Goal: Task Accomplishment & Management: Manage account settings

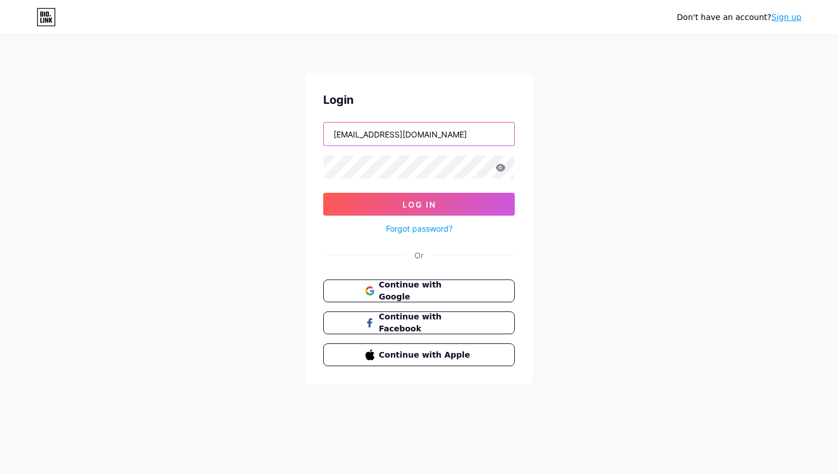
click at [372, 125] on input "[EMAIL_ADDRESS][DOMAIN_NAME]" at bounding box center [419, 134] width 190 height 23
type input "[EMAIL_ADDRESS][DOMAIN_NAME]"
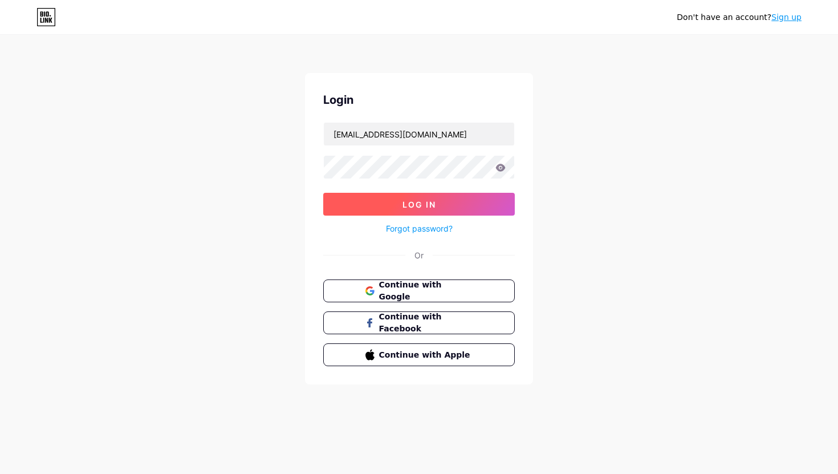
click at [415, 203] on span "Log In" at bounding box center [420, 205] width 34 height 10
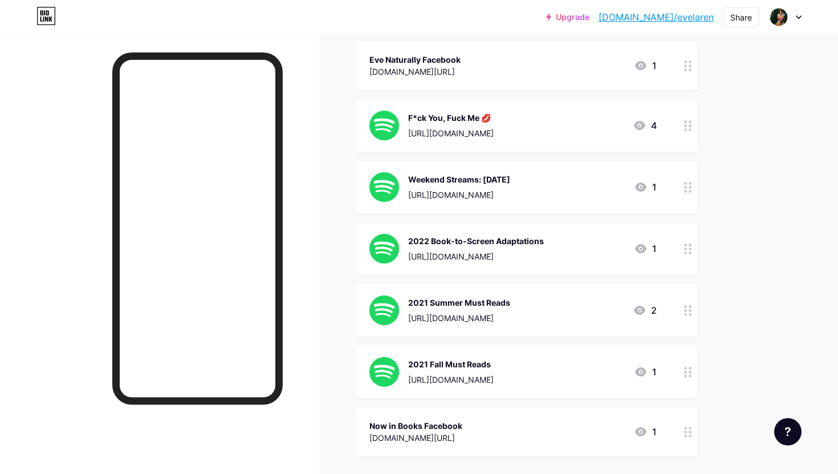
scroll to position [328, 0]
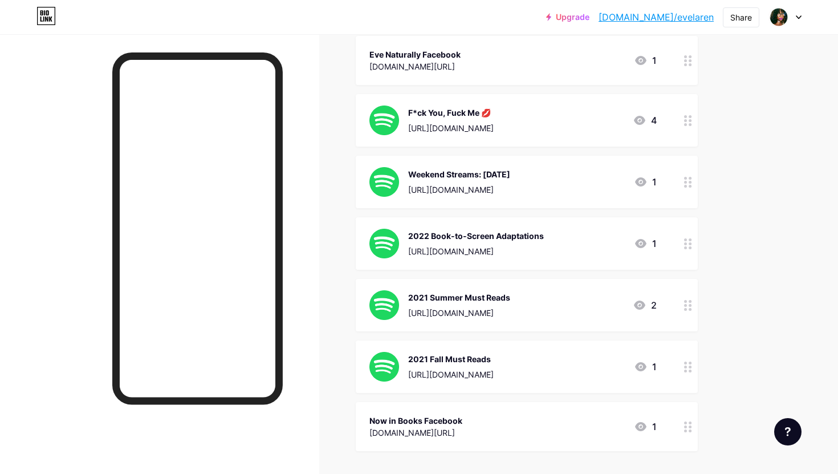
click at [688, 246] on icon at bounding box center [688, 243] width 8 height 11
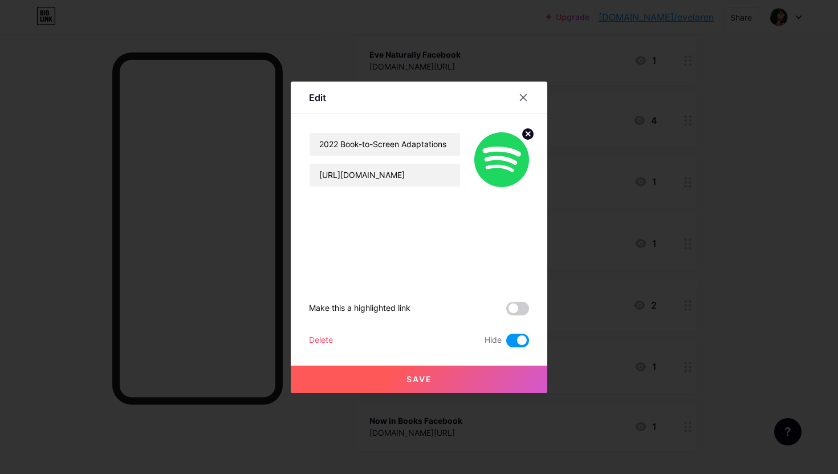
click at [515, 342] on span at bounding box center [517, 341] width 23 height 14
click at [506, 343] on input "checkbox" at bounding box center [506, 343] width 0 height 0
click at [515, 342] on span at bounding box center [517, 341] width 23 height 14
click at [506, 343] on input "checkbox" at bounding box center [506, 343] width 0 height 0
click at [521, 94] on icon at bounding box center [523, 97] width 9 height 9
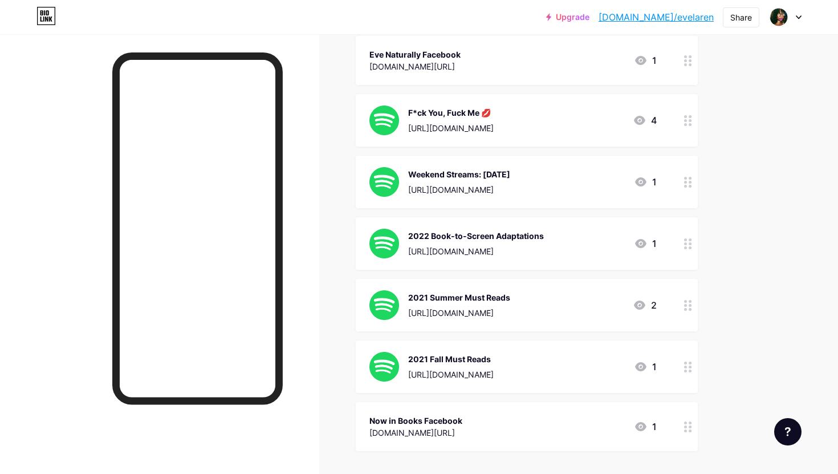
click at [685, 186] on div at bounding box center [688, 182] width 19 height 52
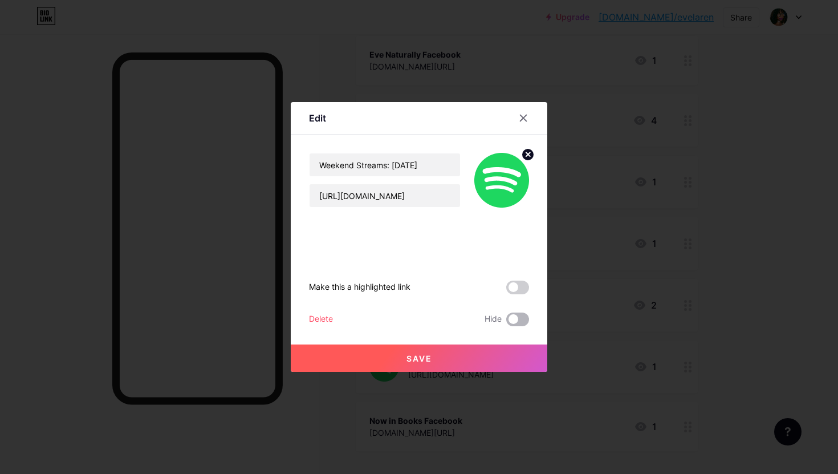
click at [514, 314] on span at bounding box center [517, 319] width 23 height 14
click at [506, 322] on input "checkbox" at bounding box center [506, 322] width 0 height 0
click at [494, 362] on button "Save" at bounding box center [419, 357] width 257 height 27
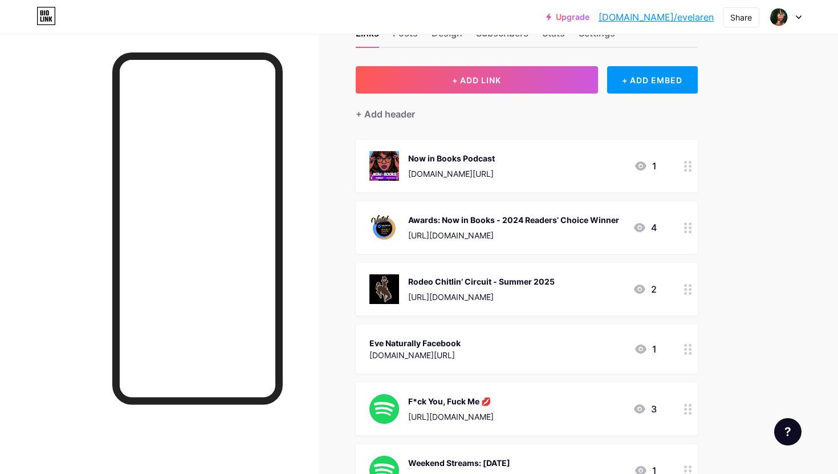
scroll to position [0, 0]
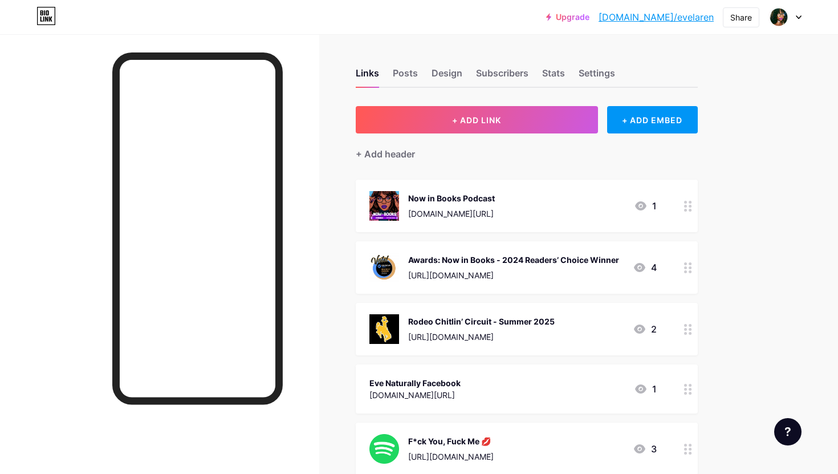
click at [683, 268] on div at bounding box center [688, 267] width 19 height 52
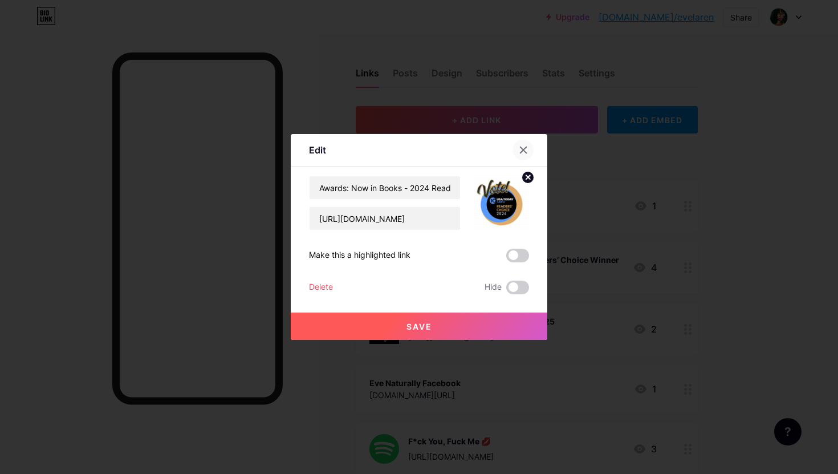
click at [522, 148] on icon at bounding box center [524, 150] width 6 height 6
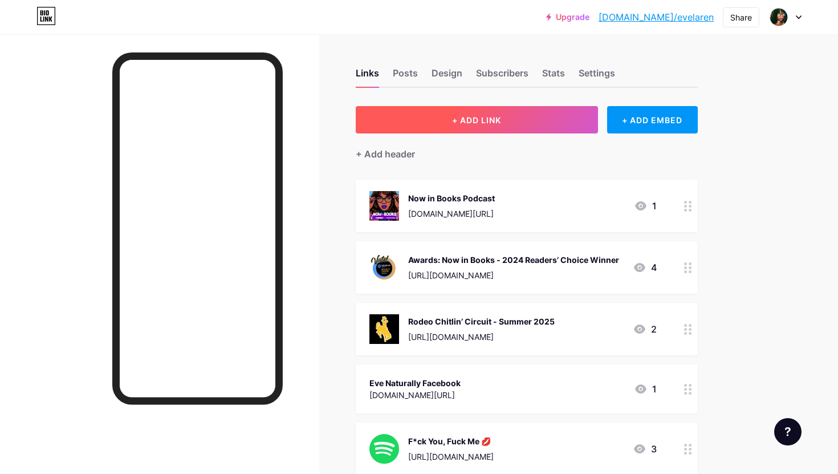
click at [420, 123] on button "+ ADD LINK" at bounding box center [477, 119] width 242 height 27
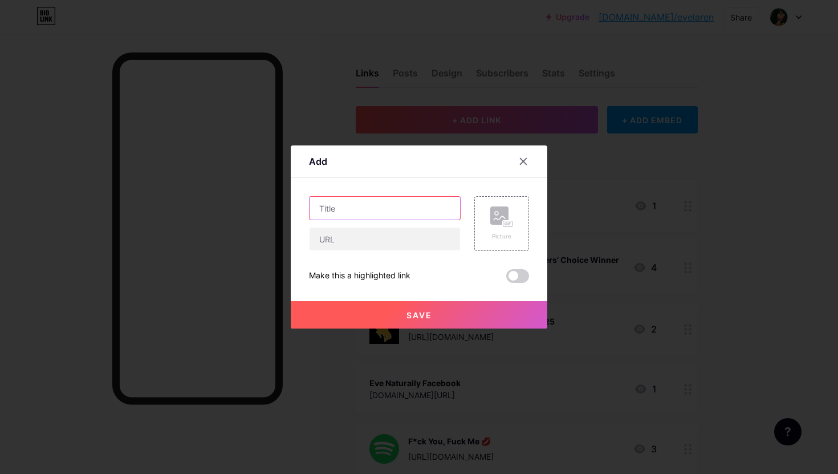
click at [348, 205] on input "text" at bounding box center [385, 208] width 151 height 23
type input "Vote: 2025 Reader's Choice"
click at [364, 237] on input "text" at bounding box center [385, 239] width 151 height 23
paste input "[URL][DOMAIN_NAME]"
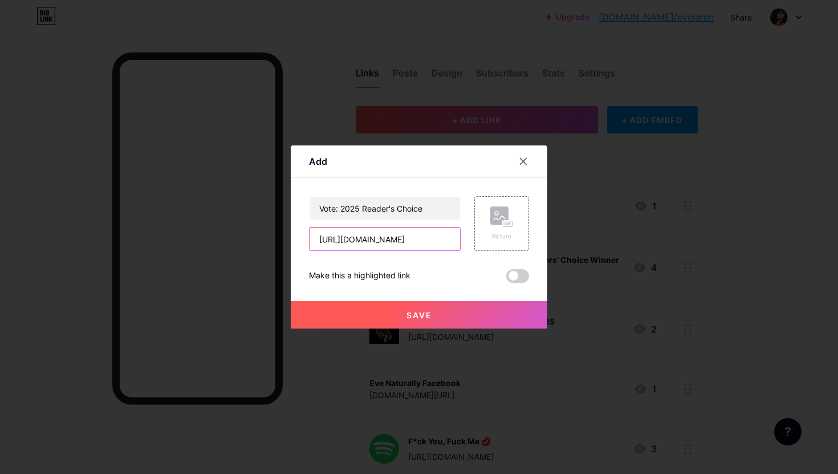
type input "[URL][DOMAIN_NAME]"
click at [434, 314] on button "Save" at bounding box center [419, 314] width 257 height 27
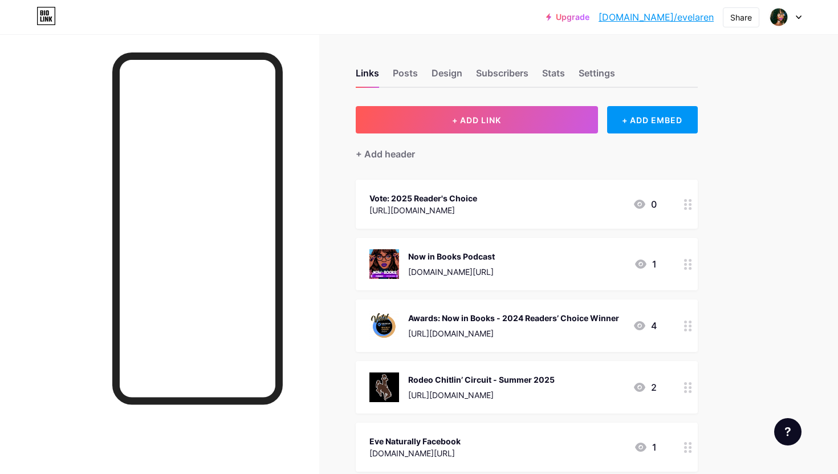
click at [477, 210] on div "[URL][DOMAIN_NAME]" at bounding box center [424, 210] width 108 height 12
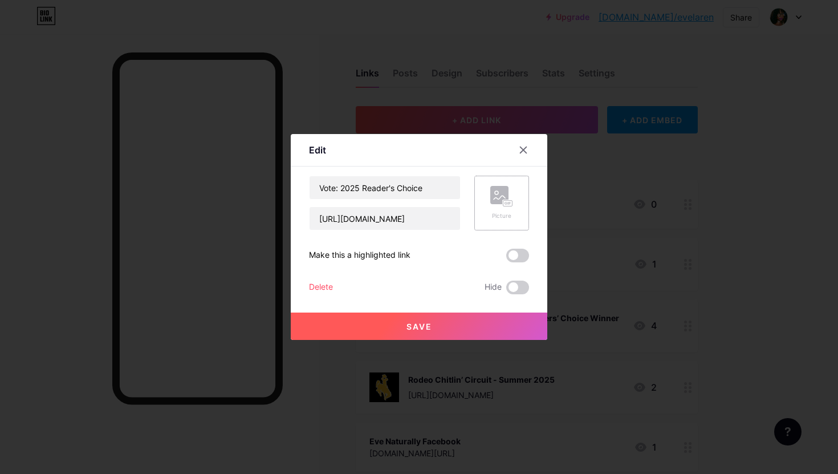
click at [490, 197] on rect at bounding box center [499, 195] width 18 height 18
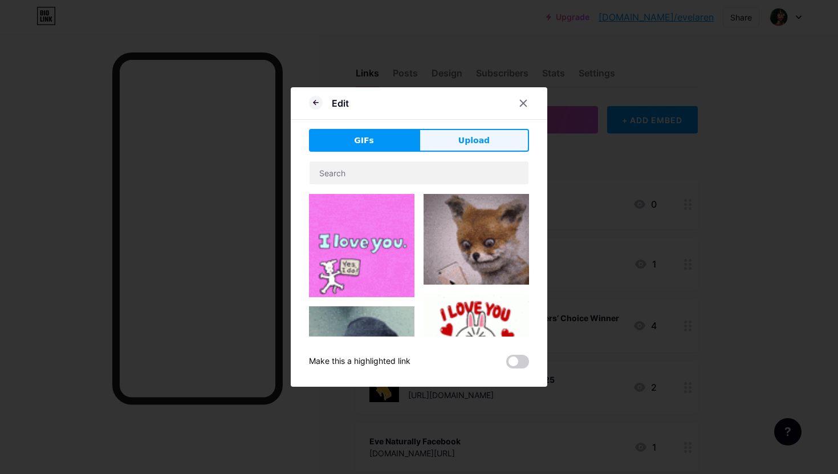
click at [499, 135] on button "Upload" at bounding box center [474, 140] width 110 height 23
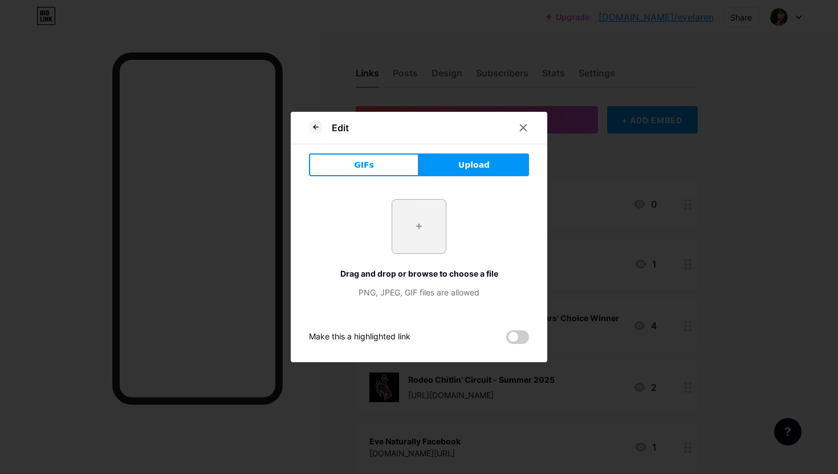
click at [423, 228] on input "file" at bounding box center [419, 227] width 54 height 54
click at [525, 127] on icon at bounding box center [523, 127] width 9 height 9
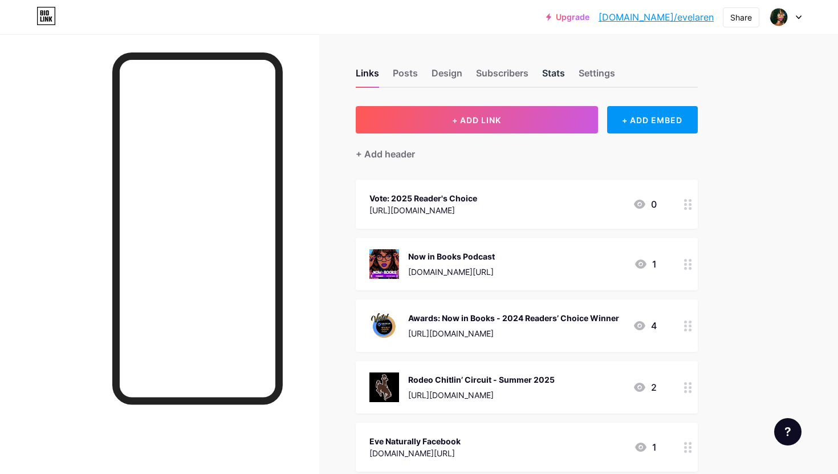
click at [549, 72] on div "Stats" at bounding box center [553, 76] width 23 height 21
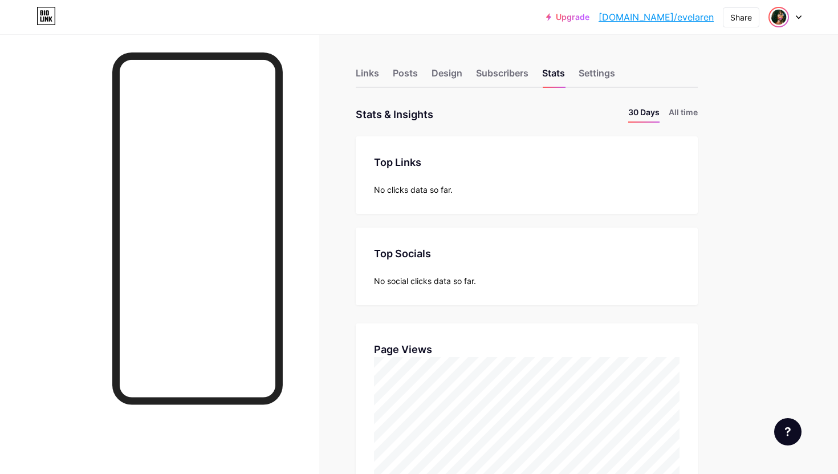
click at [778, 24] on img at bounding box center [779, 17] width 18 height 18
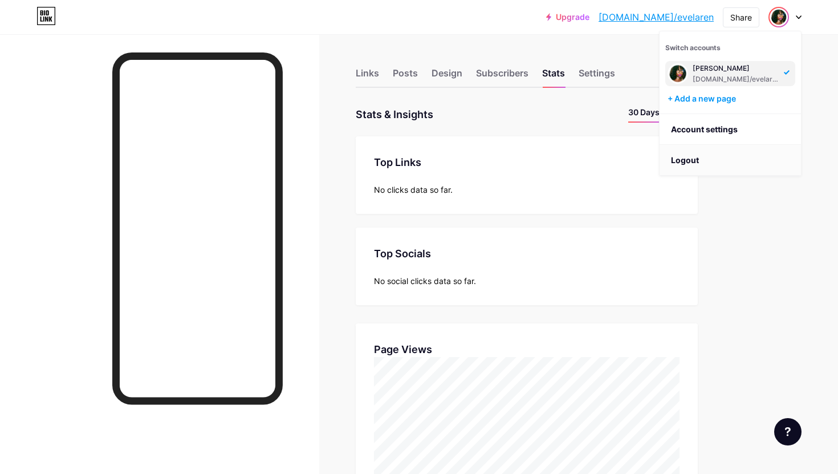
click at [708, 156] on li "Logout" at bounding box center [730, 160] width 141 height 31
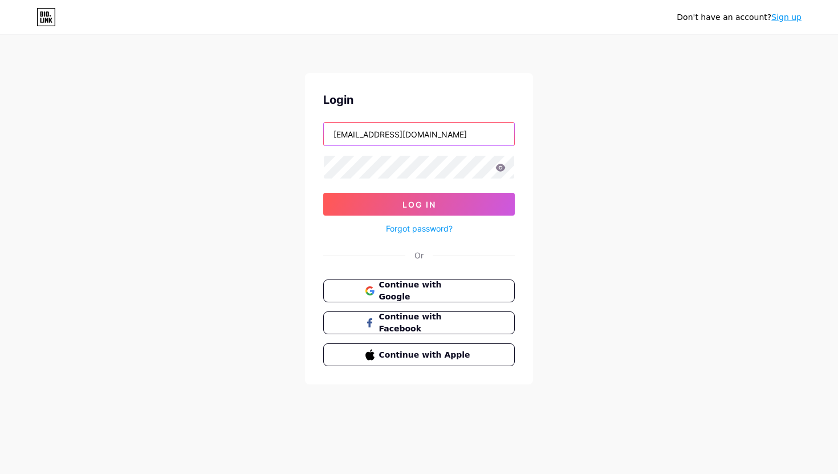
click at [453, 137] on input "[EMAIL_ADDRESS][DOMAIN_NAME]" at bounding box center [419, 134] width 190 height 23
type input "[EMAIL_ADDRESS][DOMAIN_NAME]"
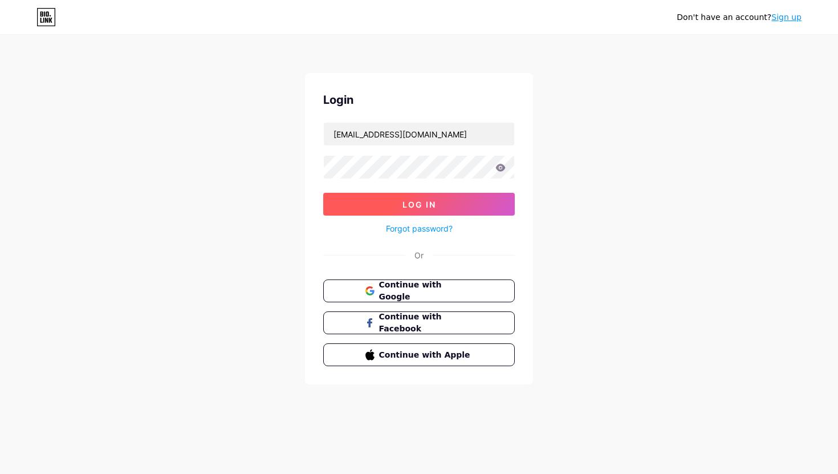
click at [448, 201] on button "Log In" at bounding box center [419, 204] width 192 height 23
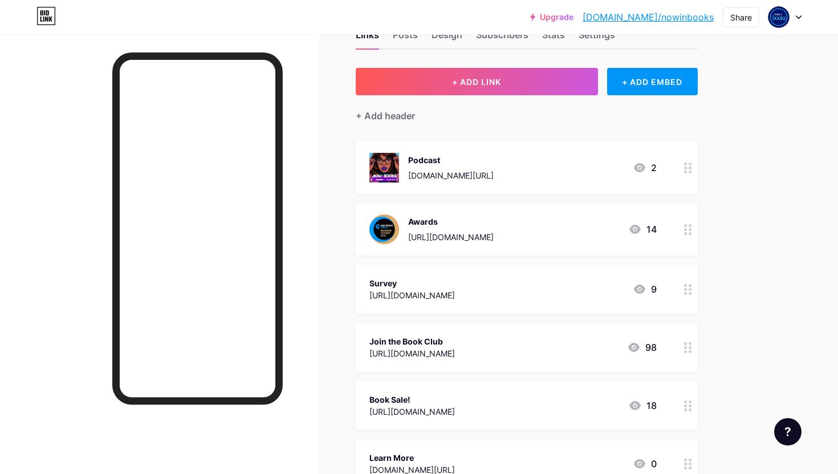
scroll to position [36, 0]
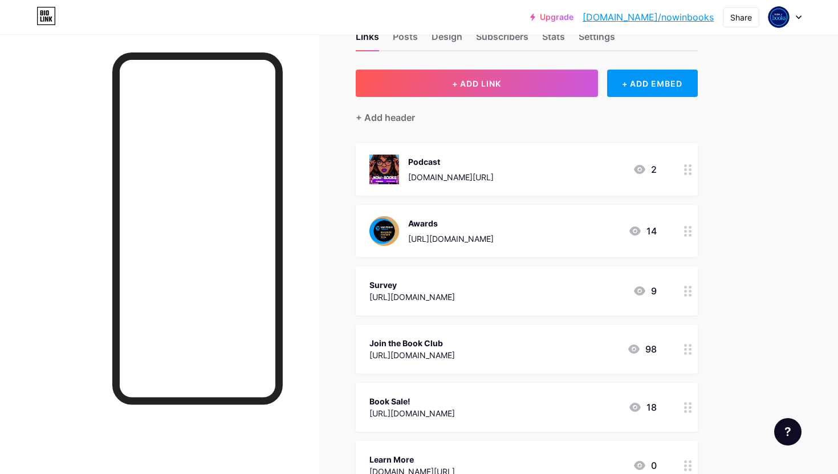
click at [672, 166] on div "Podcast [DOMAIN_NAME][URL] 2" at bounding box center [527, 169] width 342 height 52
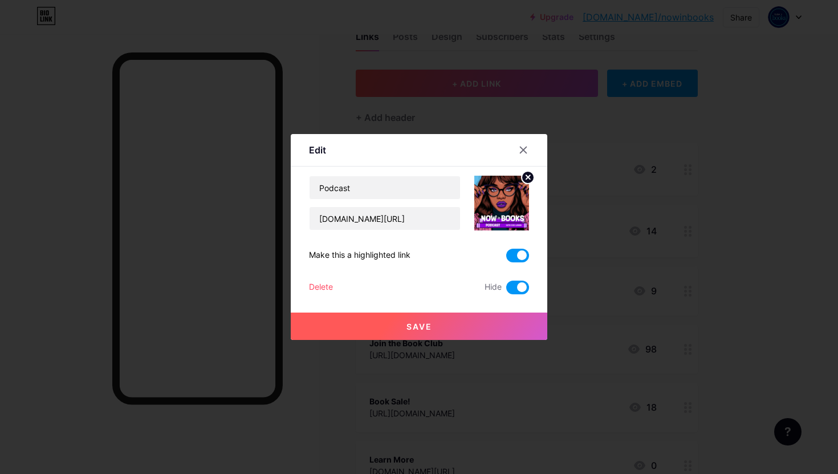
click at [513, 287] on span at bounding box center [517, 288] width 23 height 14
click at [506, 290] on input "checkbox" at bounding box center [506, 290] width 0 height 0
click at [434, 320] on button "Save" at bounding box center [419, 325] width 257 height 27
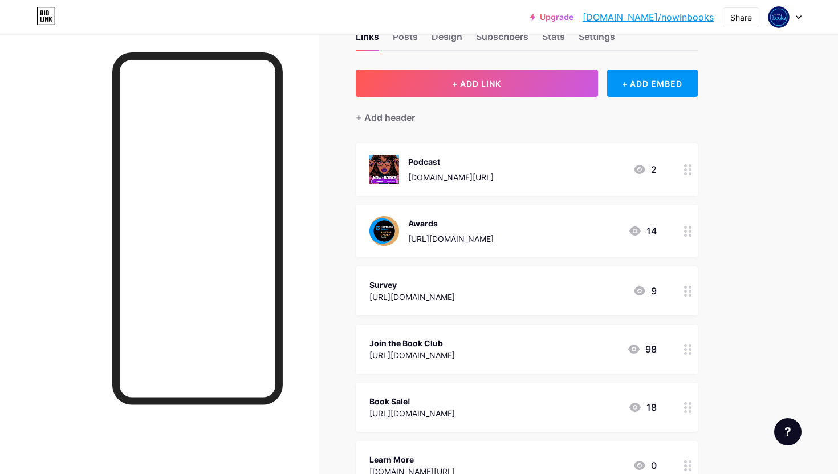
click at [550, 174] on div "Podcast [DOMAIN_NAME][URL] 2" at bounding box center [513, 170] width 287 height 30
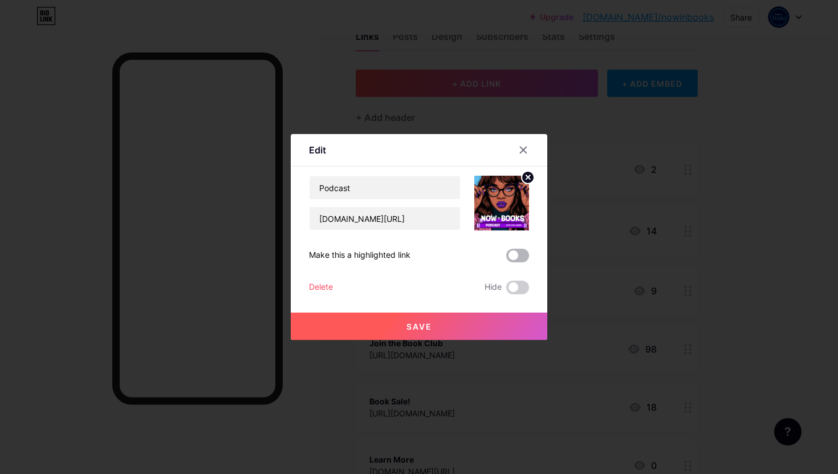
click at [521, 255] on span at bounding box center [517, 256] width 23 height 14
click at [506, 258] on input "checkbox" at bounding box center [506, 258] width 0 height 0
click at [464, 322] on button "Save" at bounding box center [419, 325] width 257 height 27
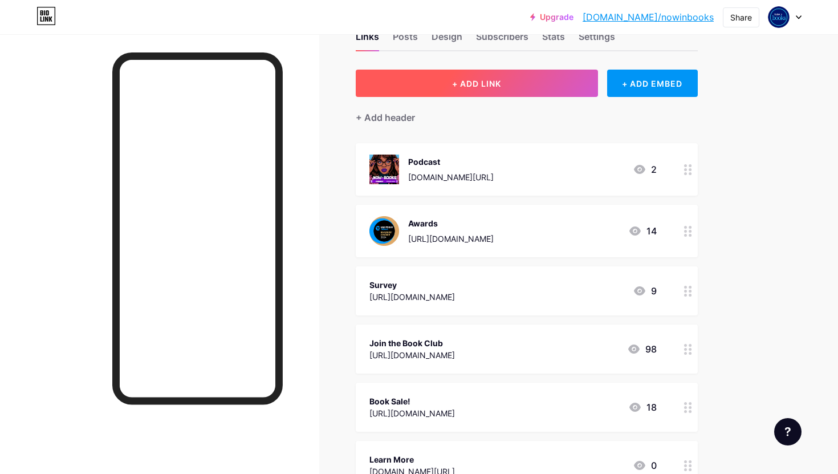
click at [562, 81] on button "+ ADD LINK" at bounding box center [477, 83] width 242 height 27
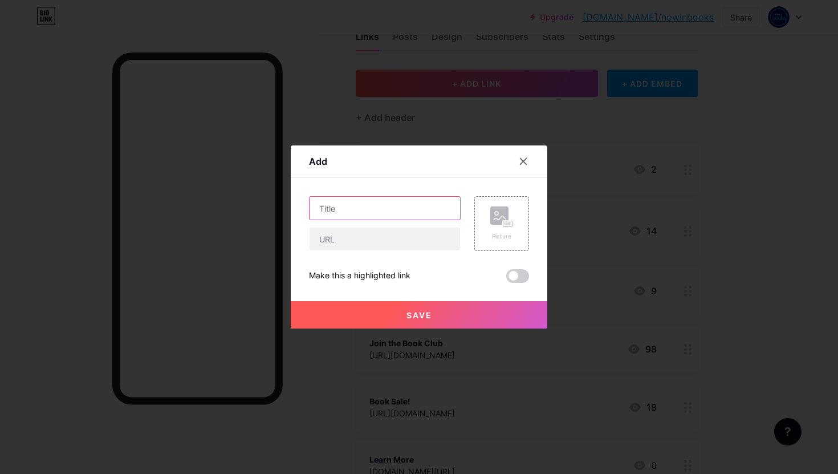
click at [386, 216] on input "text" at bounding box center [385, 208] width 151 height 23
type input "Vote: 2025 Readers Choice"
click at [352, 246] on input "text" at bounding box center [385, 239] width 151 height 23
paste input "[URL][DOMAIN_NAME]"
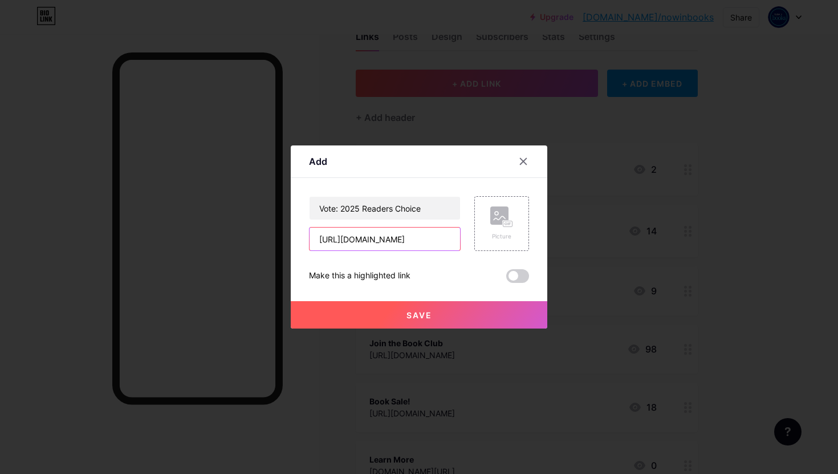
type input "[URL][DOMAIN_NAME]"
click at [388, 308] on button "Save" at bounding box center [419, 314] width 257 height 27
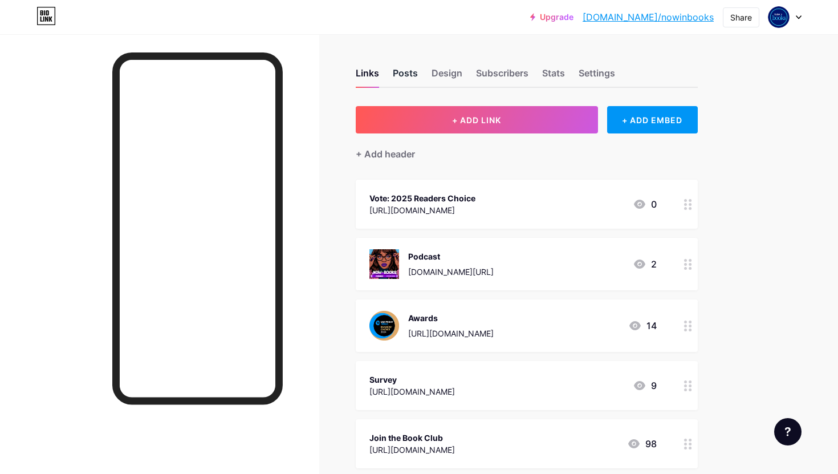
click at [401, 70] on div "Posts" at bounding box center [405, 76] width 25 height 21
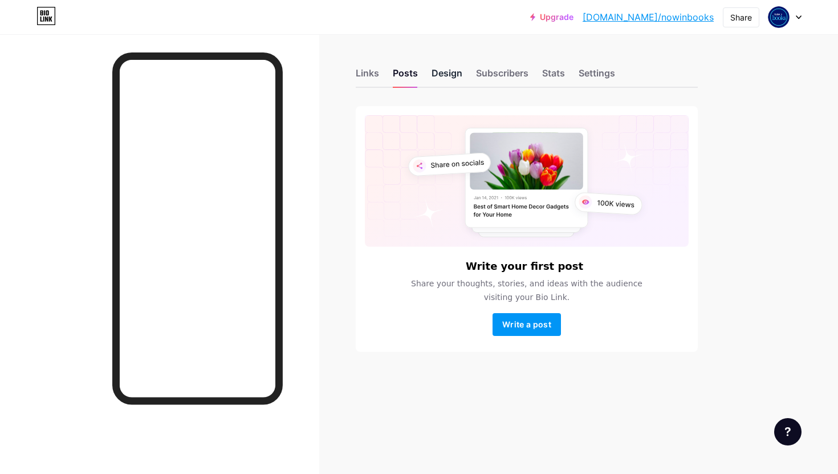
click at [448, 74] on div "Design" at bounding box center [447, 76] width 31 height 21
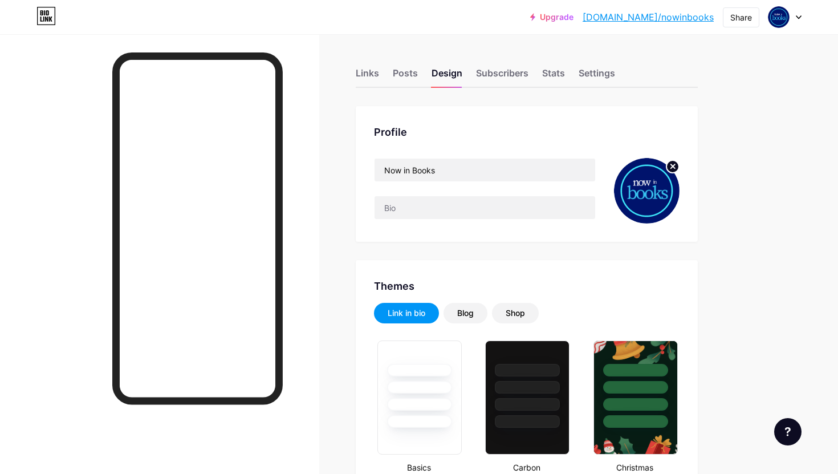
type input "#00146d"
type input "#000000"
type input "#ffffff"
click at [493, 160] on input "Now in Books" at bounding box center [485, 170] width 221 height 23
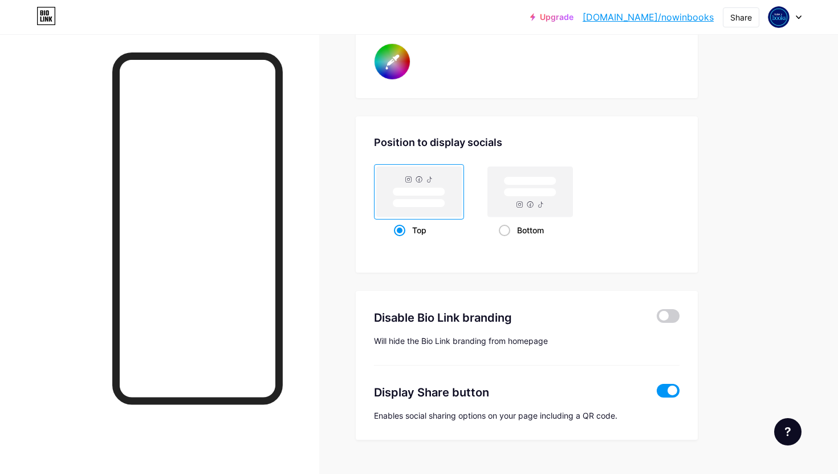
scroll to position [2197, 0]
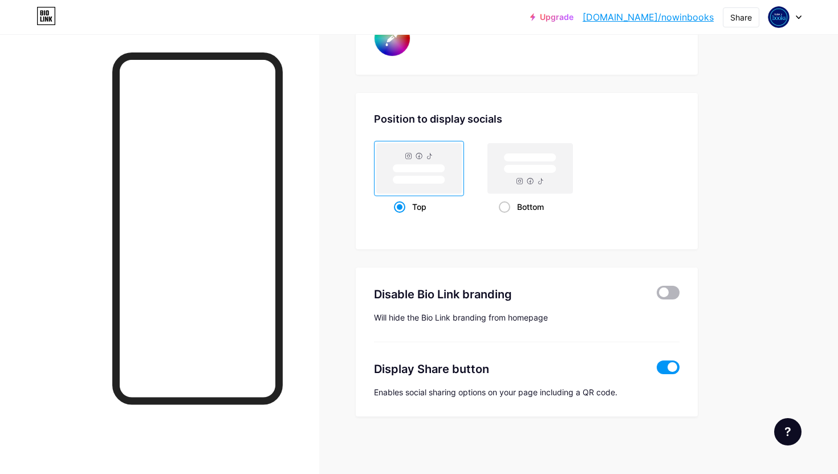
click at [664, 296] on span at bounding box center [668, 293] width 23 height 14
click at [657, 295] on input "checkbox" at bounding box center [657, 295] width 0 height 0
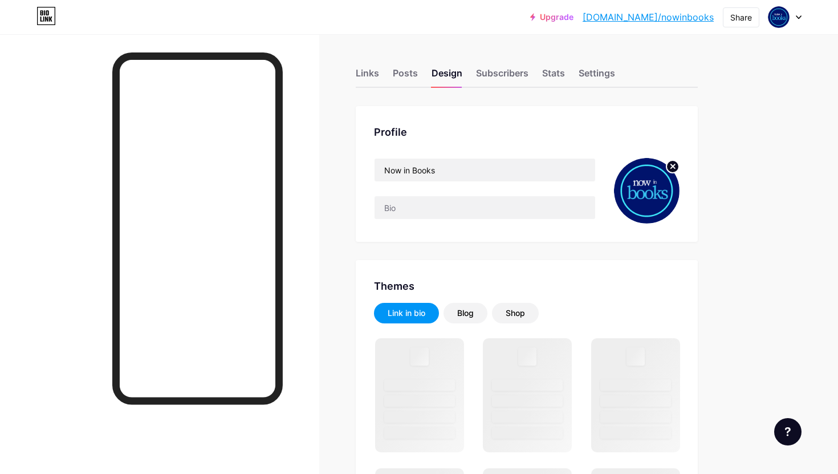
type input "#00146d"
type input "#000000"
type input "#ffffff"
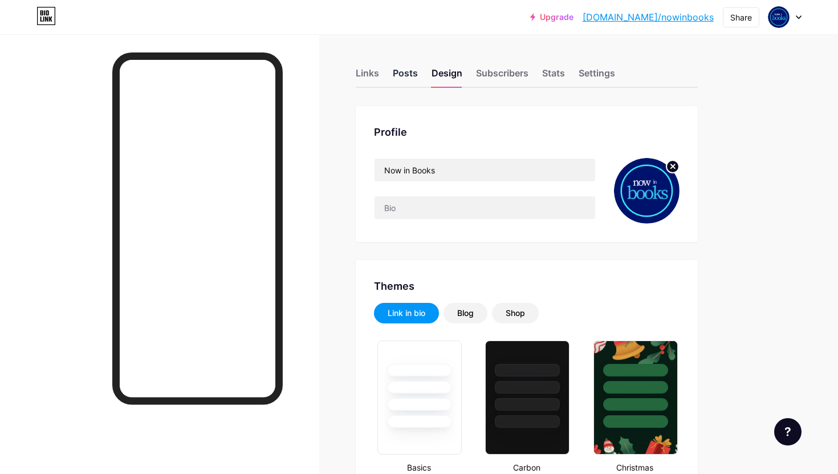
click at [405, 77] on div "Posts" at bounding box center [405, 76] width 25 height 21
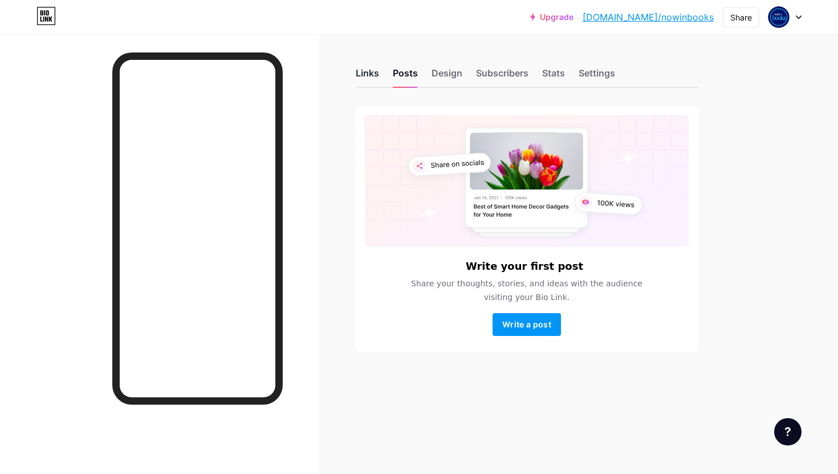
click at [360, 71] on div "Links" at bounding box center [367, 76] width 23 height 21
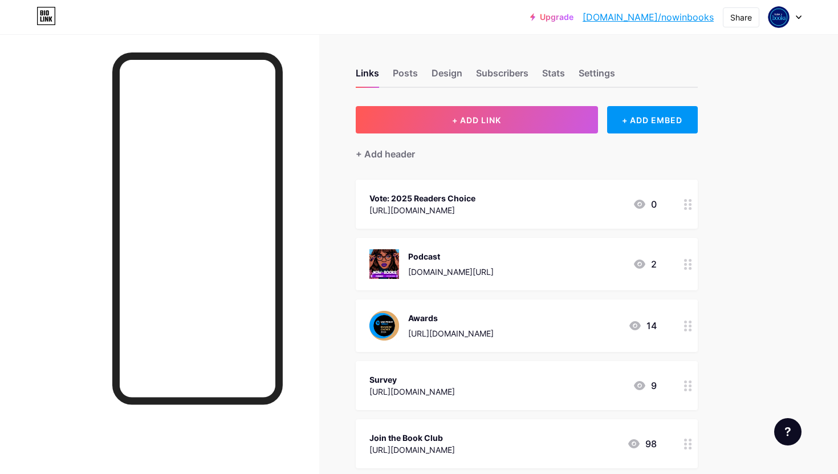
click at [476, 198] on div "Vote: 2025 Readers Choice" at bounding box center [423, 198] width 106 height 12
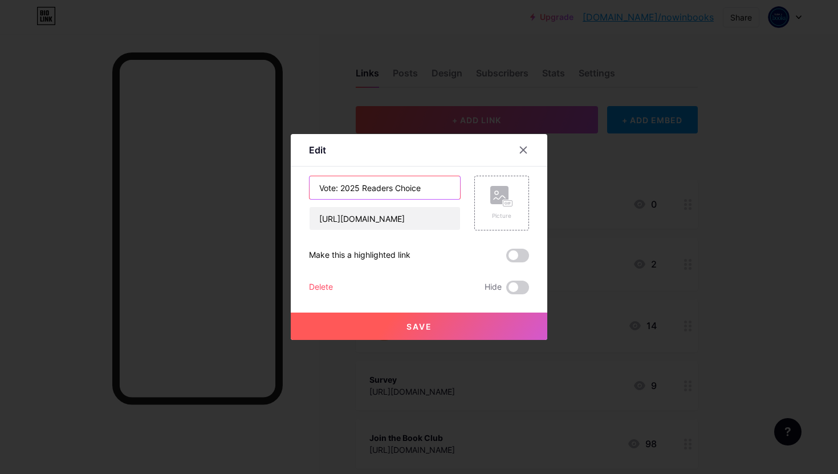
click at [392, 189] on input "Vote: 2025 Readers Choice" at bounding box center [385, 187] width 151 height 23
type input "Vote: 2025 Reader's Choice"
click at [392, 325] on button "Save" at bounding box center [419, 325] width 257 height 27
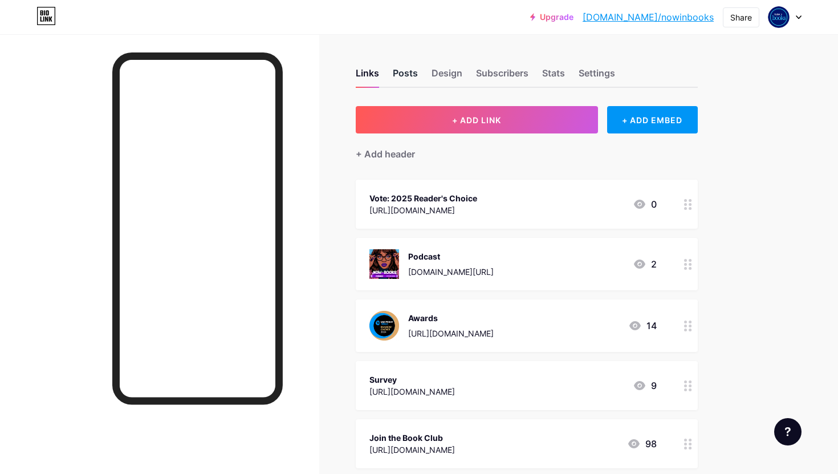
click at [399, 67] on div "Posts" at bounding box center [405, 76] width 25 height 21
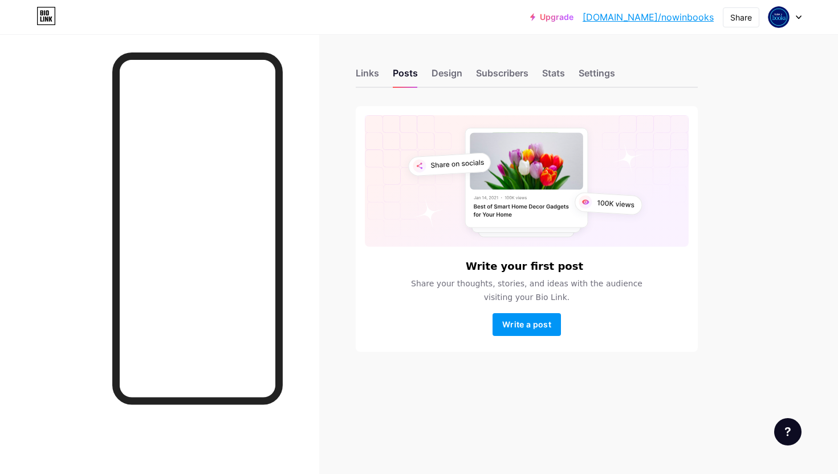
click at [452, 64] on div "Links Posts Design Subscribers Stats Settings" at bounding box center [527, 68] width 342 height 40
click at [454, 78] on div "Design" at bounding box center [447, 76] width 31 height 21
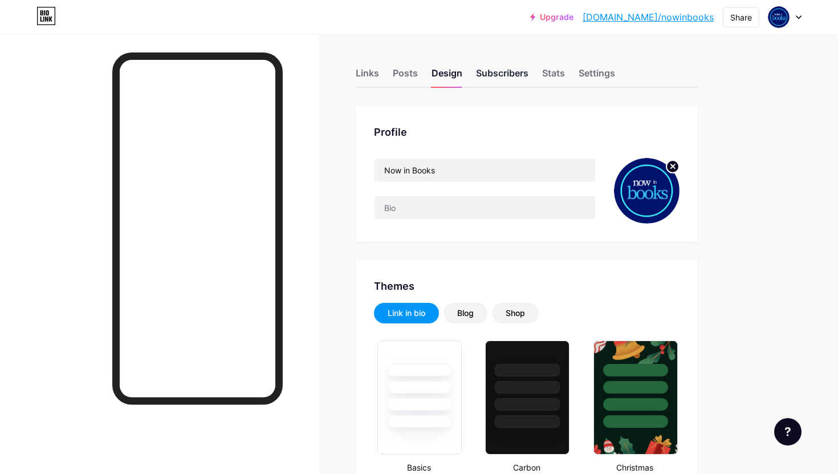
type input "#00146d"
type input "#000000"
type input "#ffffff"
click at [500, 78] on div "Subscribers" at bounding box center [502, 76] width 52 height 21
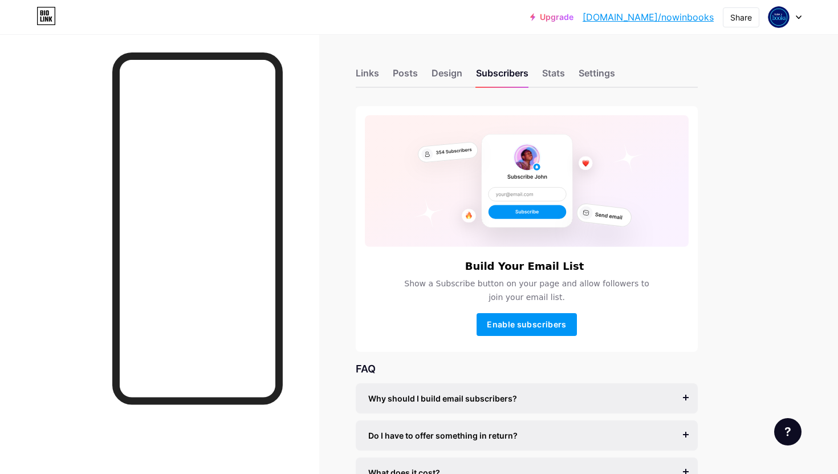
click at [539, 79] on div "Links Posts Design Subscribers Stats Settings" at bounding box center [527, 68] width 342 height 40
click at [555, 80] on div "Stats" at bounding box center [553, 76] width 23 height 21
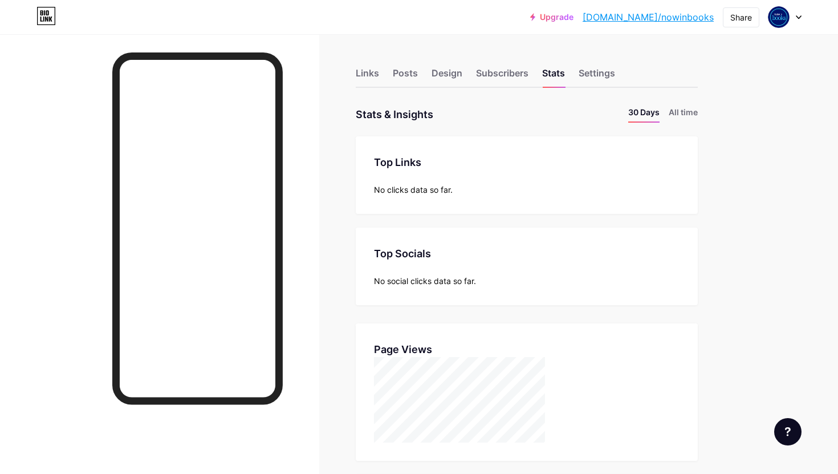
click at [662, 105] on div "Links Posts Design Subscribers Stats Settings Stats & Insights Page Stats 30 Da…" at bounding box center [373, 367] width 746 height 666
click at [681, 112] on li "All time" at bounding box center [683, 114] width 29 height 17
click at [595, 79] on div "Settings" at bounding box center [597, 76] width 36 height 21
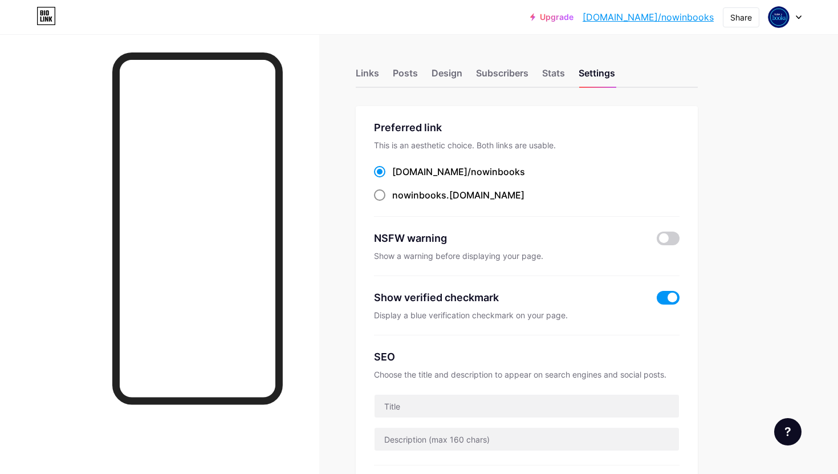
click at [377, 195] on span at bounding box center [379, 194] width 11 height 11
click at [392, 202] on input "nowinbooks .[DOMAIN_NAME]" at bounding box center [395, 205] width 7 height 7
radio input "true"
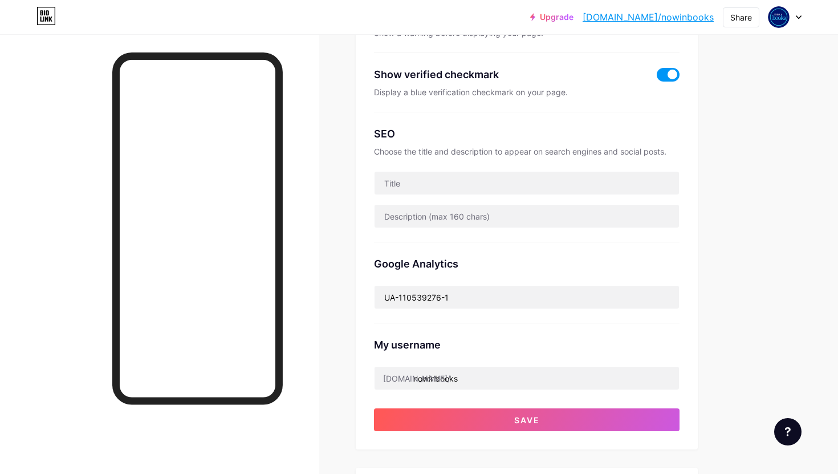
scroll to position [224, 0]
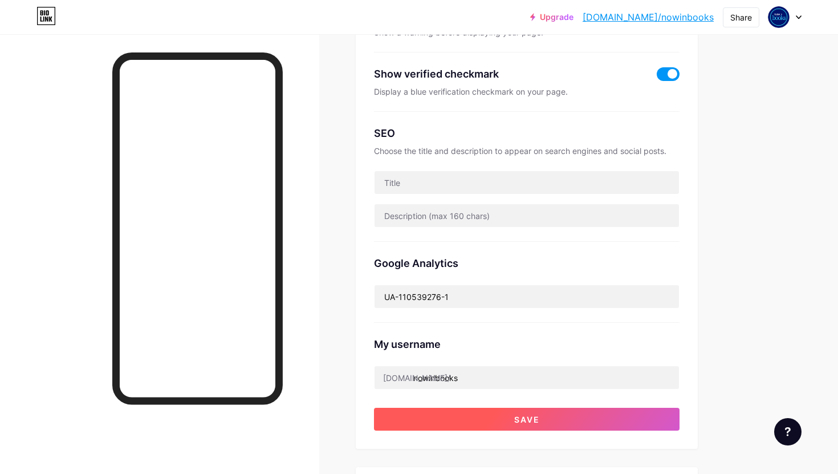
click at [400, 418] on button "Save" at bounding box center [527, 419] width 306 height 23
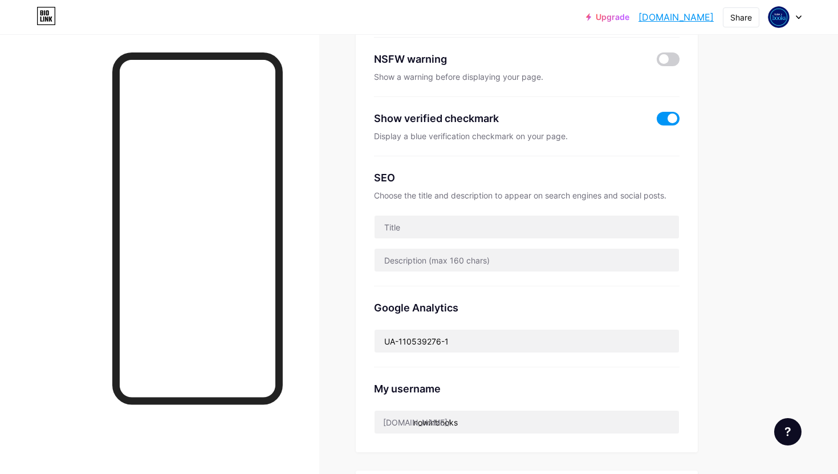
scroll to position [0, 0]
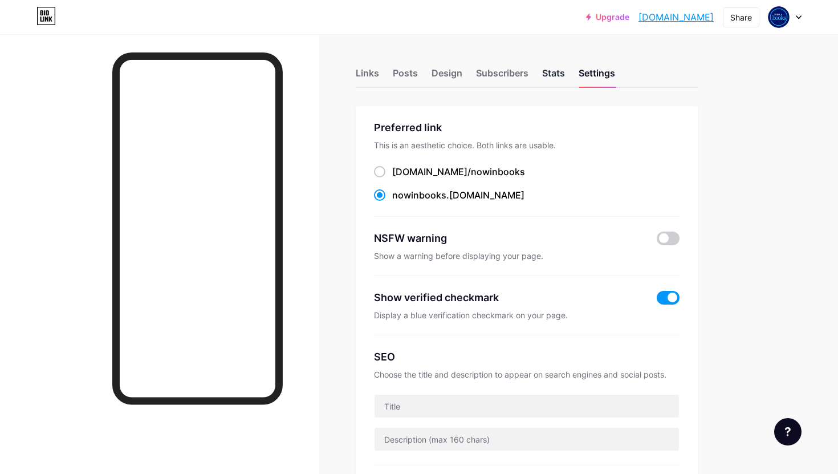
click at [559, 72] on div "Stats" at bounding box center [553, 76] width 23 height 21
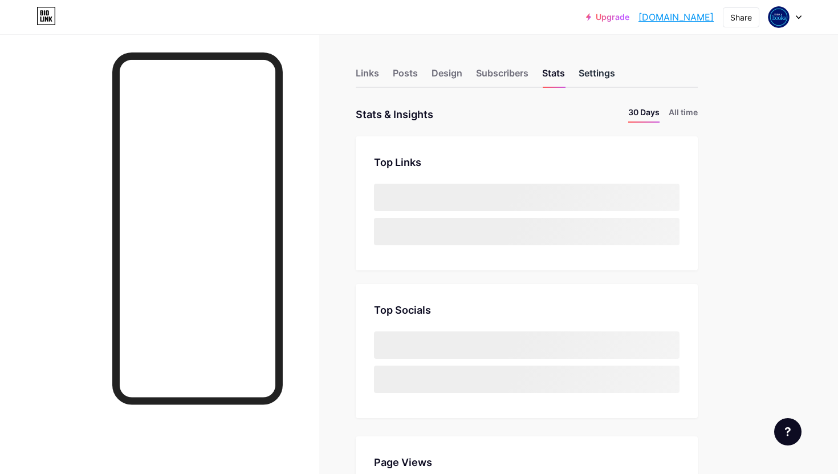
click at [597, 75] on div "Settings" at bounding box center [597, 76] width 36 height 21
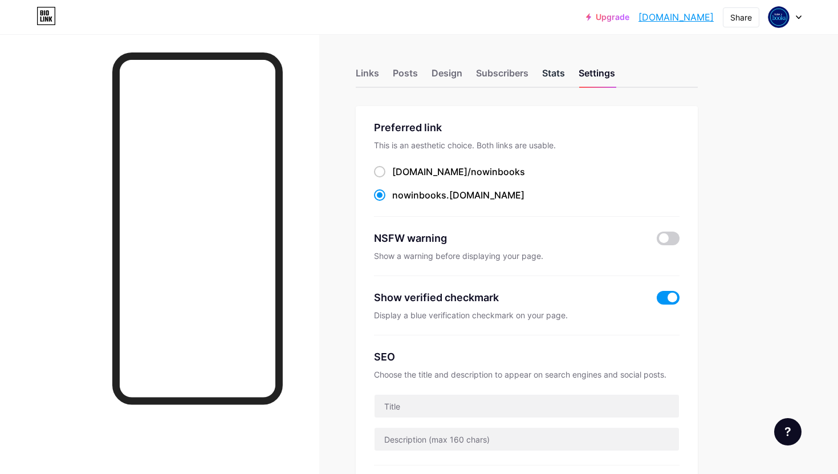
click at [555, 72] on div "Stats" at bounding box center [553, 76] width 23 height 21
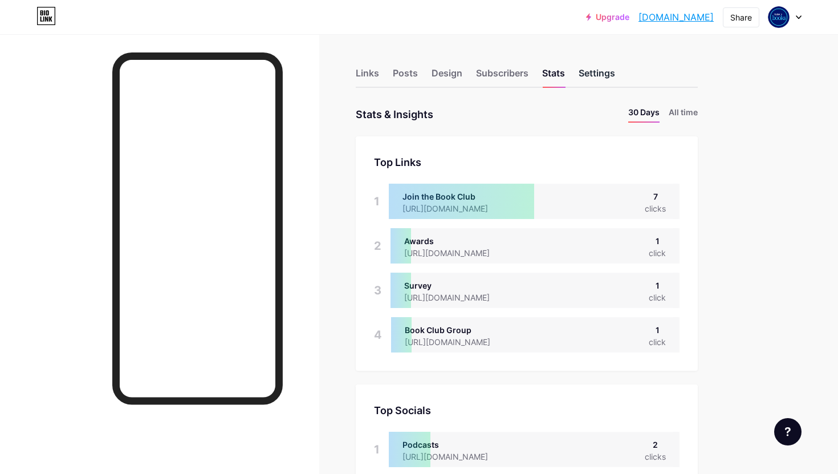
click at [594, 78] on div "Settings" at bounding box center [597, 76] width 36 height 21
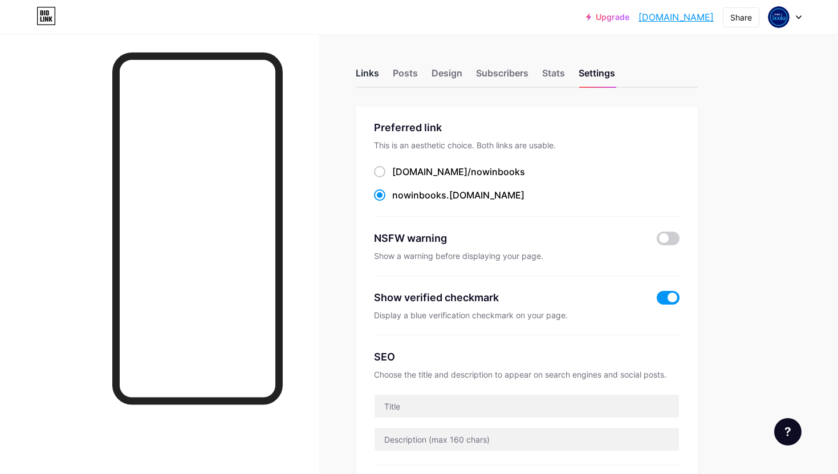
click at [370, 75] on div "Links" at bounding box center [367, 76] width 23 height 21
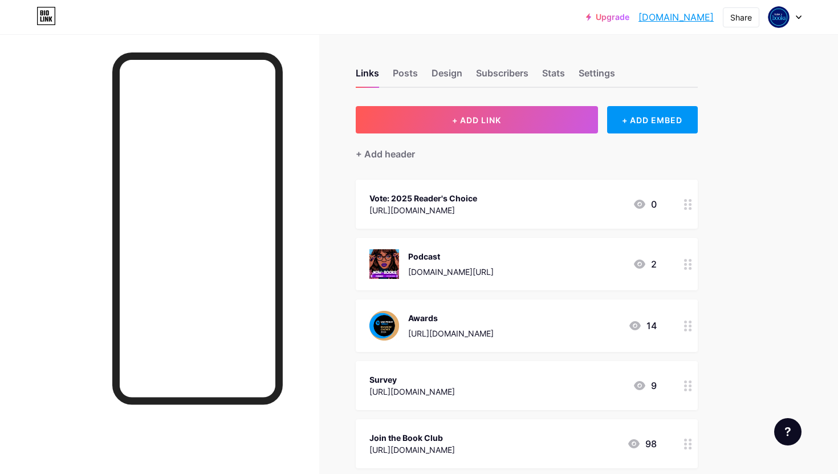
click at [642, 266] on icon at bounding box center [639, 263] width 11 height 9
click at [525, 148] on icon at bounding box center [524, 150] width 6 height 6
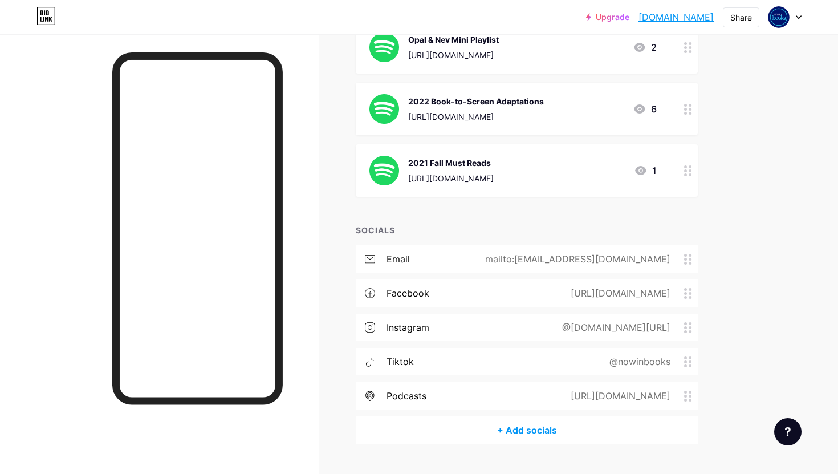
scroll to position [777, 0]
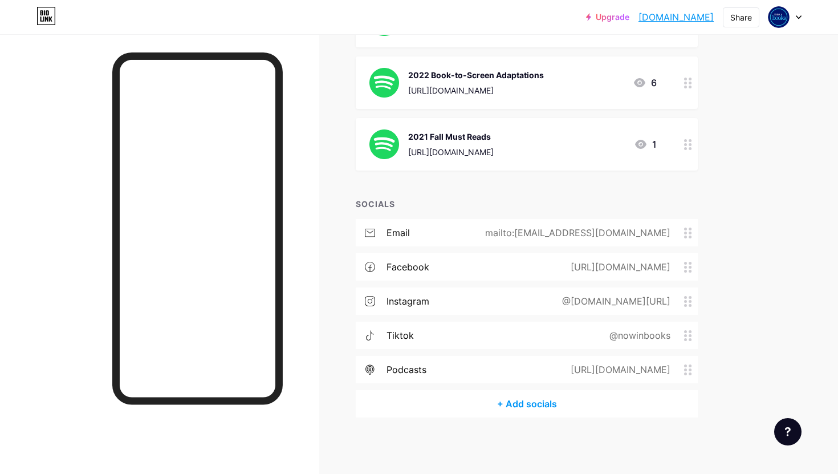
click at [512, 403] on div "+ Add socials" at bounding box center [527, 403] width 342 height 27
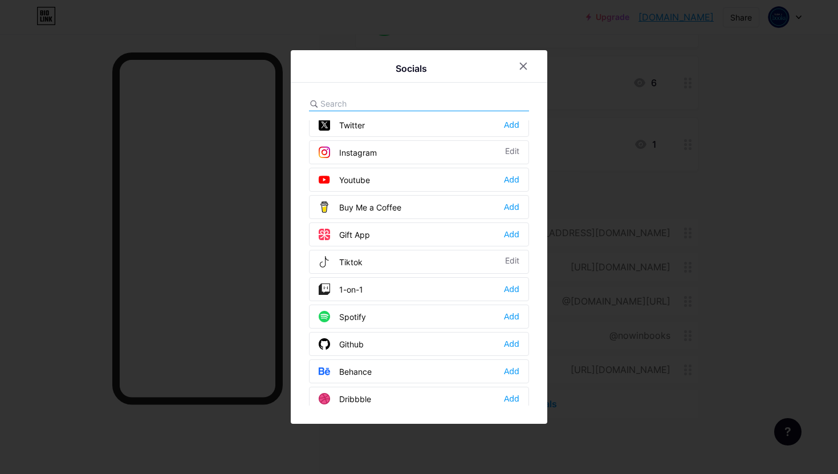
scroll to position [63, 0]
click at [513, 312] on div "Add" at bounding box center [511, 315] width 15 height 11
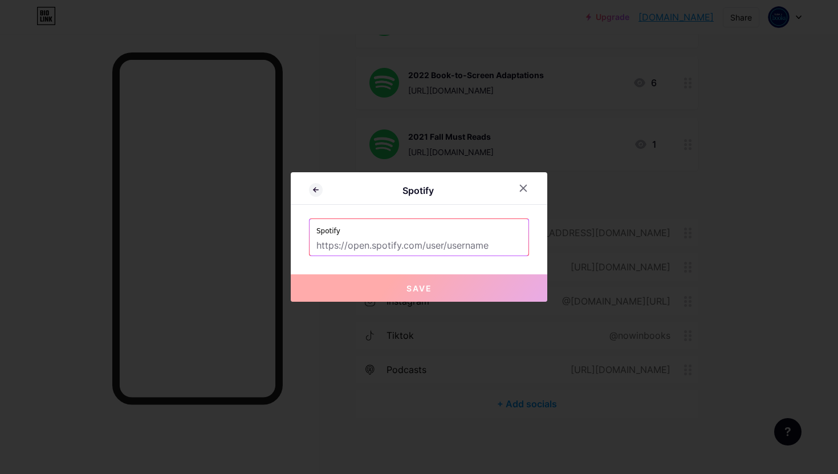
click at [389, 247] on input "text" at bounding box center [418, 245] width 205 height 19
paste input "[URL][DOMAIN_NAME]"
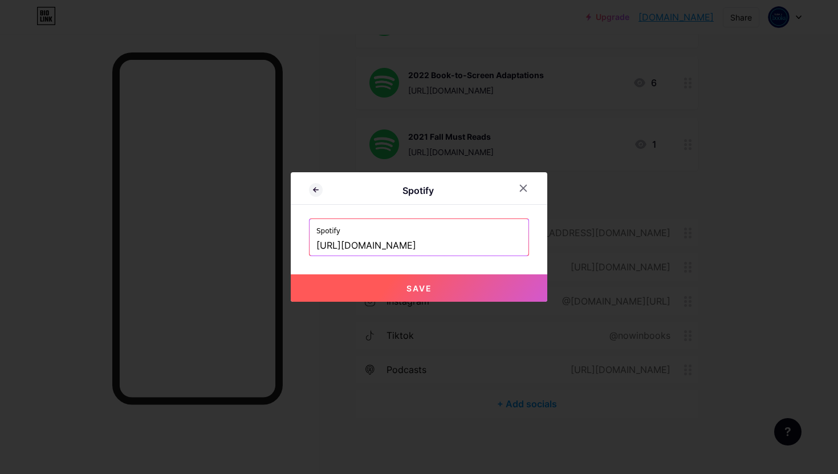
type input "[URL][DOMAIN_NAME]"
click at [422, 286] on span "Save" at bounding box center [420, 288] width 26 height 10
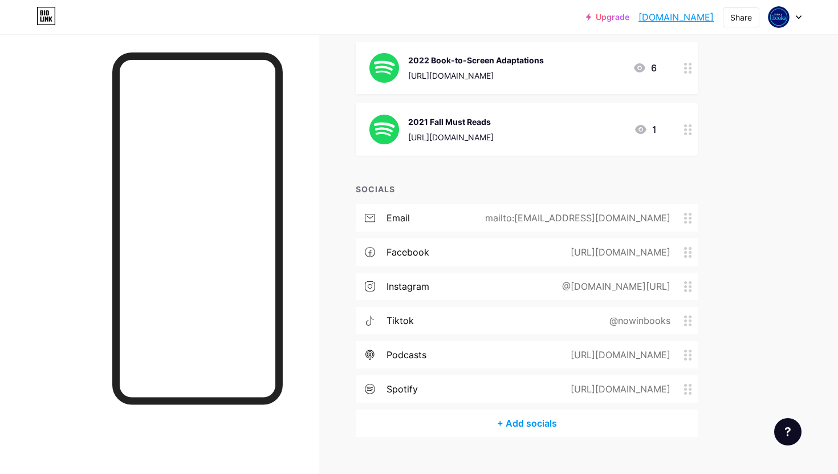
scroll to position [792, 0]
click at [530, 420] on div "+ Add socials" at bounding box center [527, 422] width 342 height 27
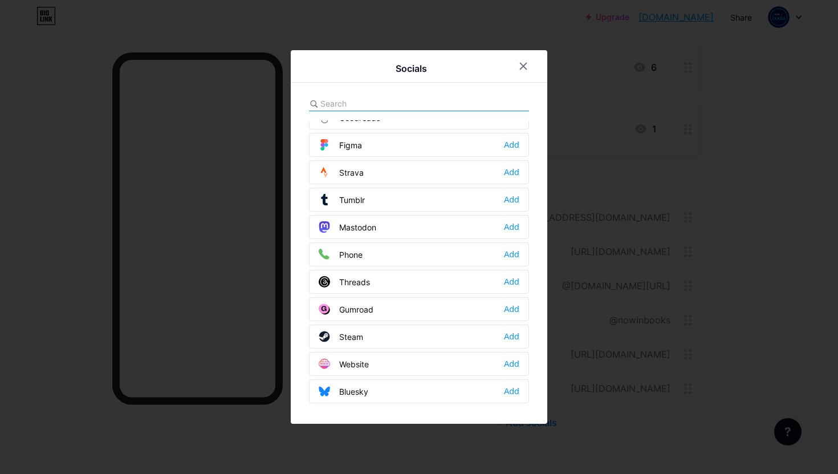
scroll to position [1029, 0]
click at [524, 68] on icon at bounding box center [523, 66] width 9 height 9
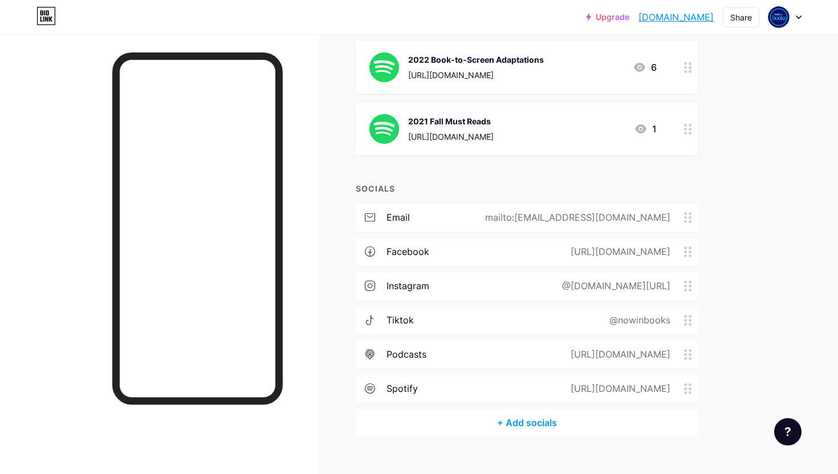
click at [520, 423] on div "+ Add socials" at bounding box center [527, 422] width 342 height 27
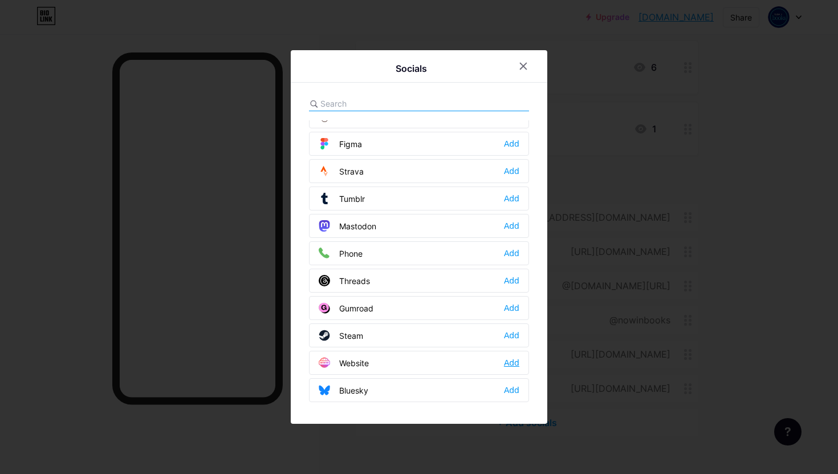
click at [518, 362] on div "Add" at bounding box center [511, 362] width 15 height 11
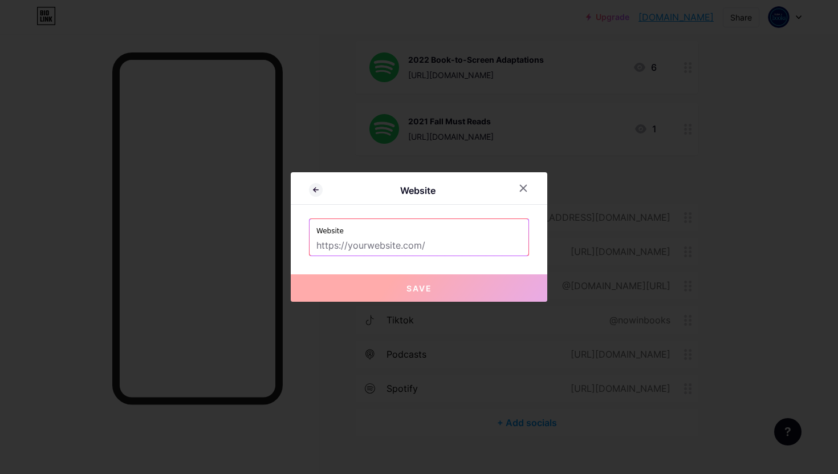
click at [390, 242] on input "text" at bounding box center [418, 245] width 205 height 19
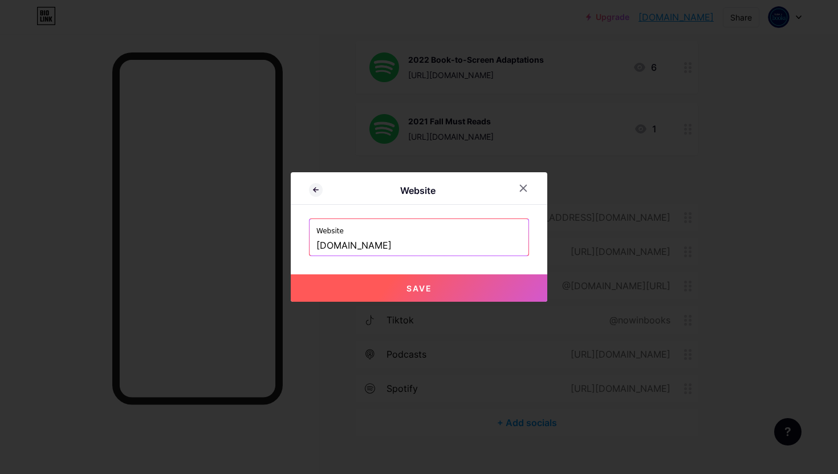
click at [384, 290] on button "Save" at bounding box center [419, 287] width 257 height 27
type input "[URL][DOMAIN_NAME]"
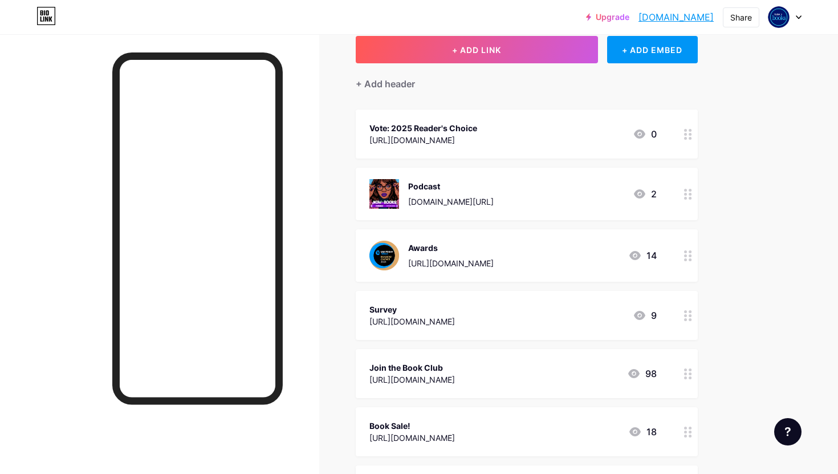
scroll to position [0, 0]
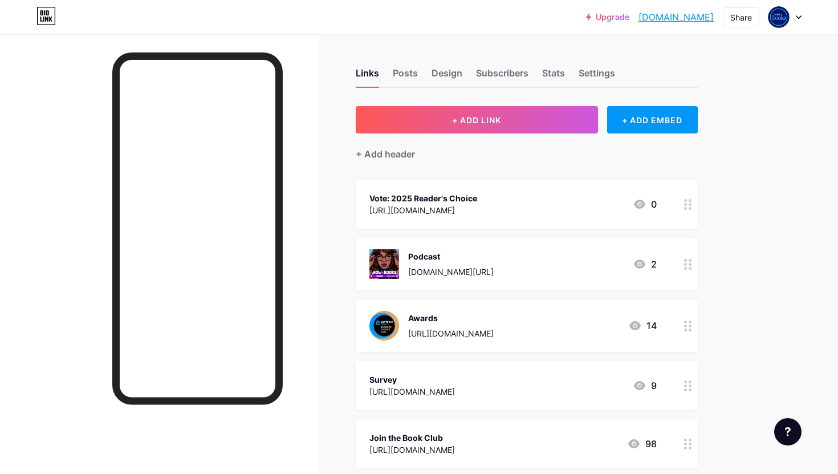
click at [791, 19] on div at bounding box center [785, 17] width 33 height 21
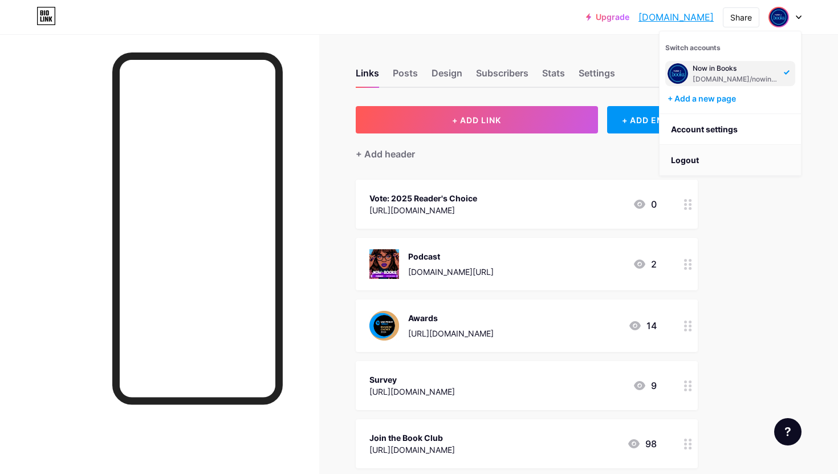
click at [695, 159] on li "Logout" at bounding box center [730, 160] width 141 height 31
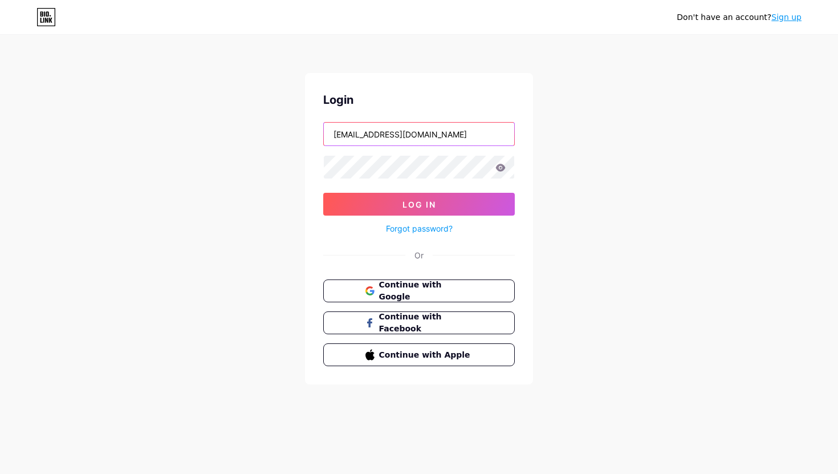
click at [457, 123] on input "[EMAIL_ADDRESS][DOMAIN_NAME]" at bounding box center [419, 134] width 190 height 23
type input "[EMAIL_ADDRESS][DOMAIN_NAME]"
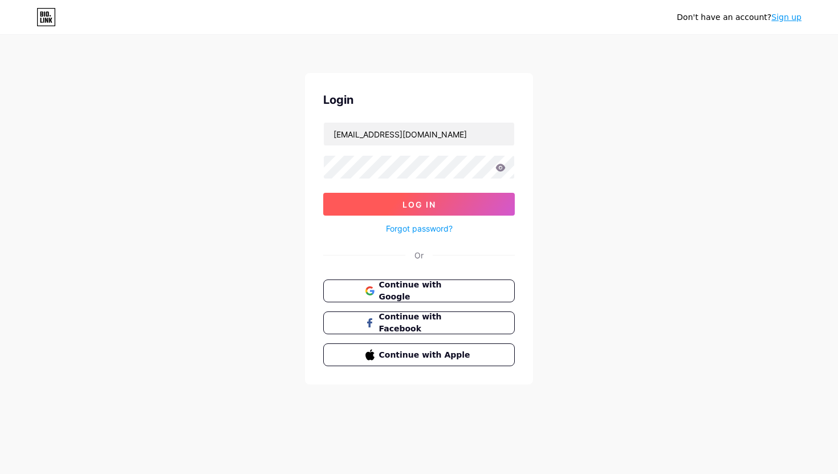
click at [432, 200] on span "Log In" at bounding box center [420, 205] width 34 height 10
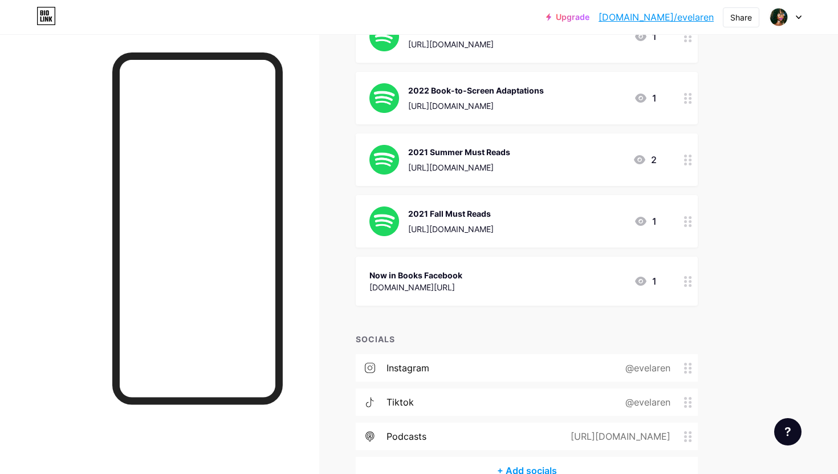
scroll to position [599, 0]
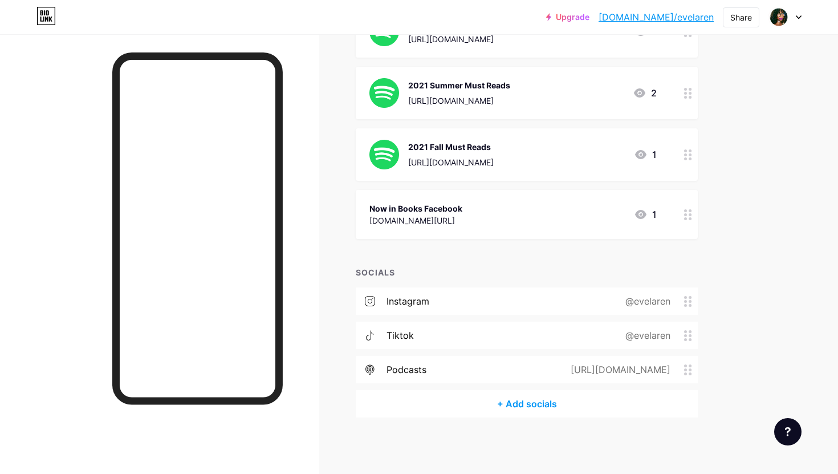
click at [522, 404] on div "+ Add socials" at bounding box center [527, 403] width 342 height 27
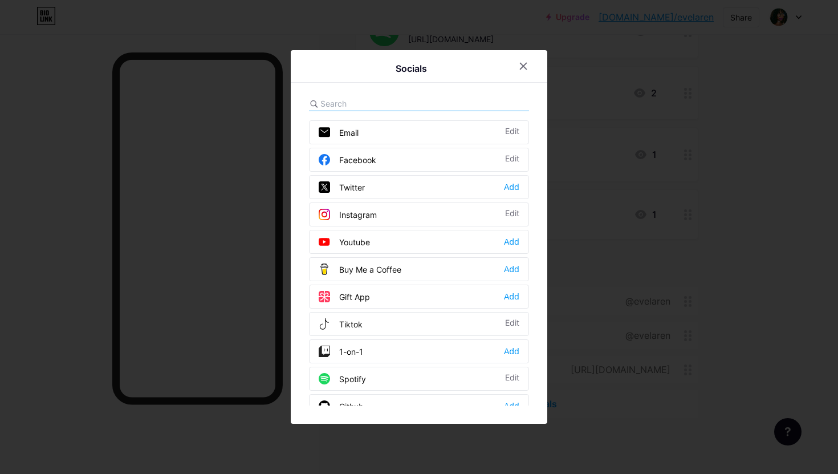
click at [438, 378] on div "Spotify Edit" at bounding box center [419, 379] width 220 height 24
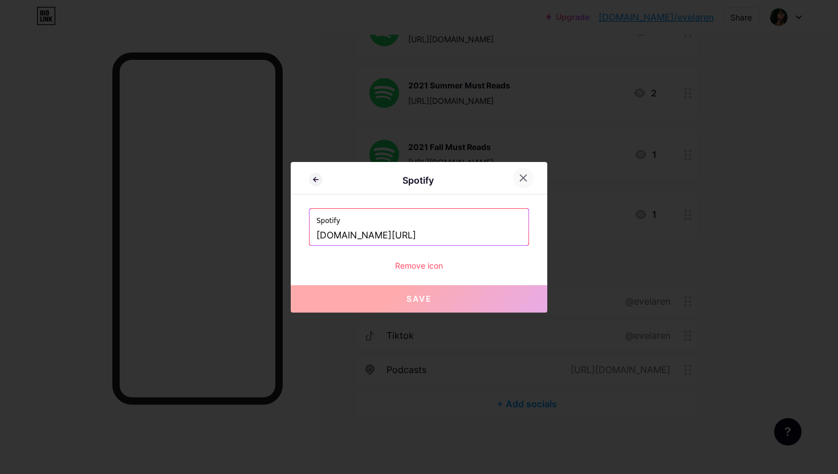
click at [529, 174] on div at bounding box center [523, 178] width 21 height 21
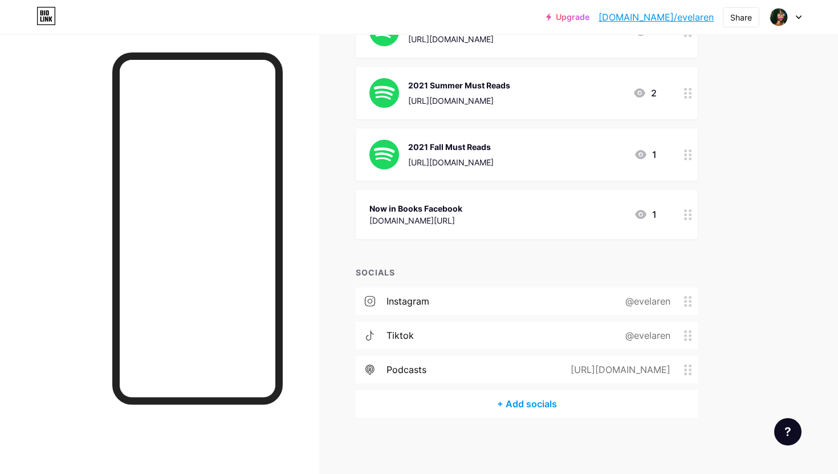
click at [518, 400] on div "+ Add socials" at bounding box center [527, 403] width 342 height 27
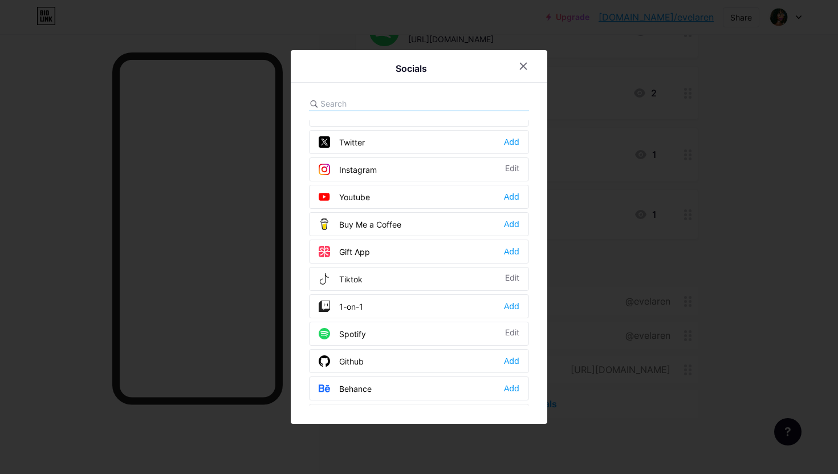
click at [394, 334] on div "Spotify Edit" at bounding box center [419, 334] width 220 height 24
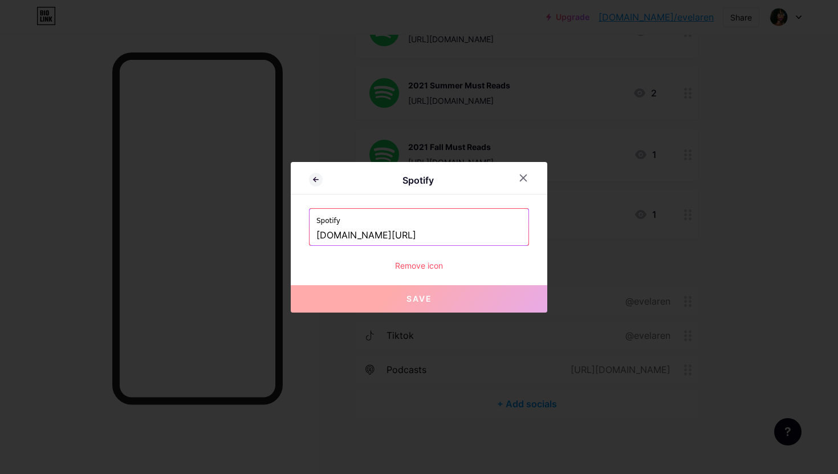
scroll to position [0, 19]
drag, startPoint x: 448, startPoint y: 232, endPoint x: 562, endPoint y: 232, distance: 113.5
click at [562, 232] on div "Spotify Spotify [DOMAIN_NAME][URL] Remove icon Save" at bounding box center [419, 237] width 838 height 474
click at [525, 176] on icon at bounding box center [524, 177] width 6 height 6
